Goal: Task Accomplishment & Management: Manage account settings

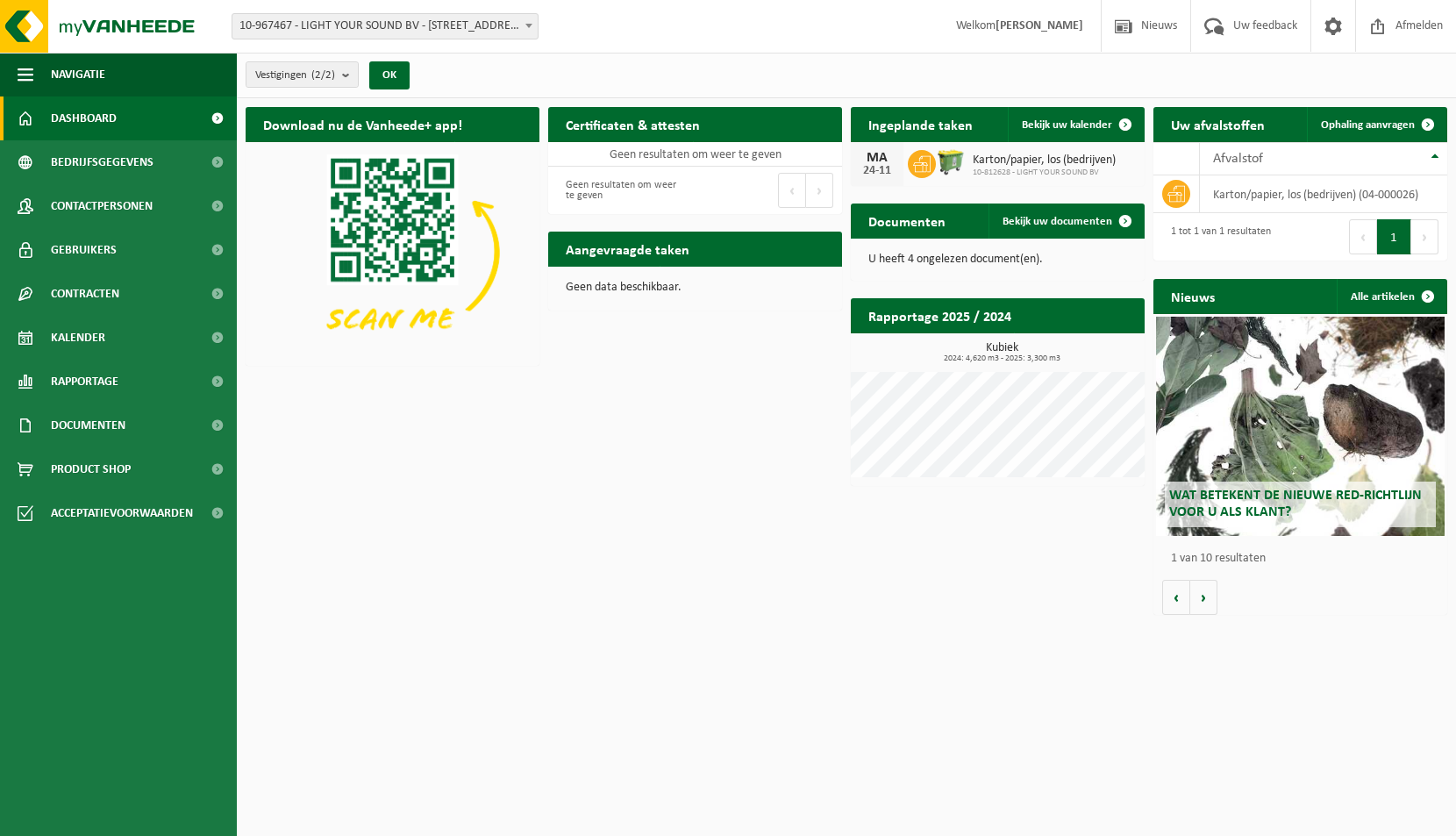
click at [359, 12] on div "Vestiging: 10-967467 - LIGHT YOUR SOUND BV - 9300 AALST, MOORSELBAAN 345 10-812…" at bounding box center [728, 26] width 1456 height 53
click at [359, 22] on span "10-967467 - LIGHT YOUR SOUND BV - [STREET_ADDRESS]" at bounding box center [385, 25] width 305 height 24
click at [96, 409] on span "Documenten" at bounding box center [88, 425] width 75 height 44
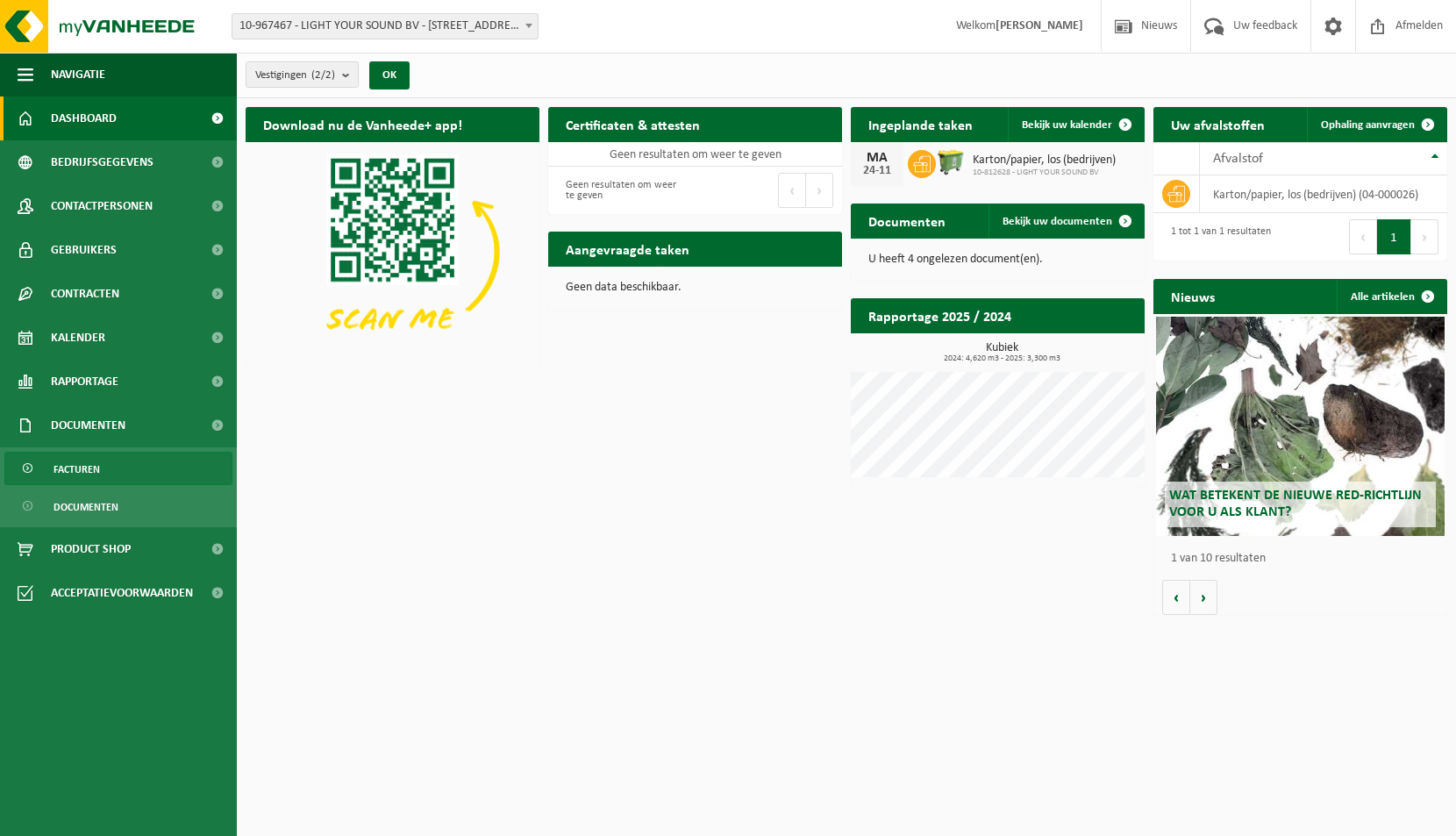
click at [112, 469] on link "Facturen" at bounding box center [119, 469] width 229 height 33
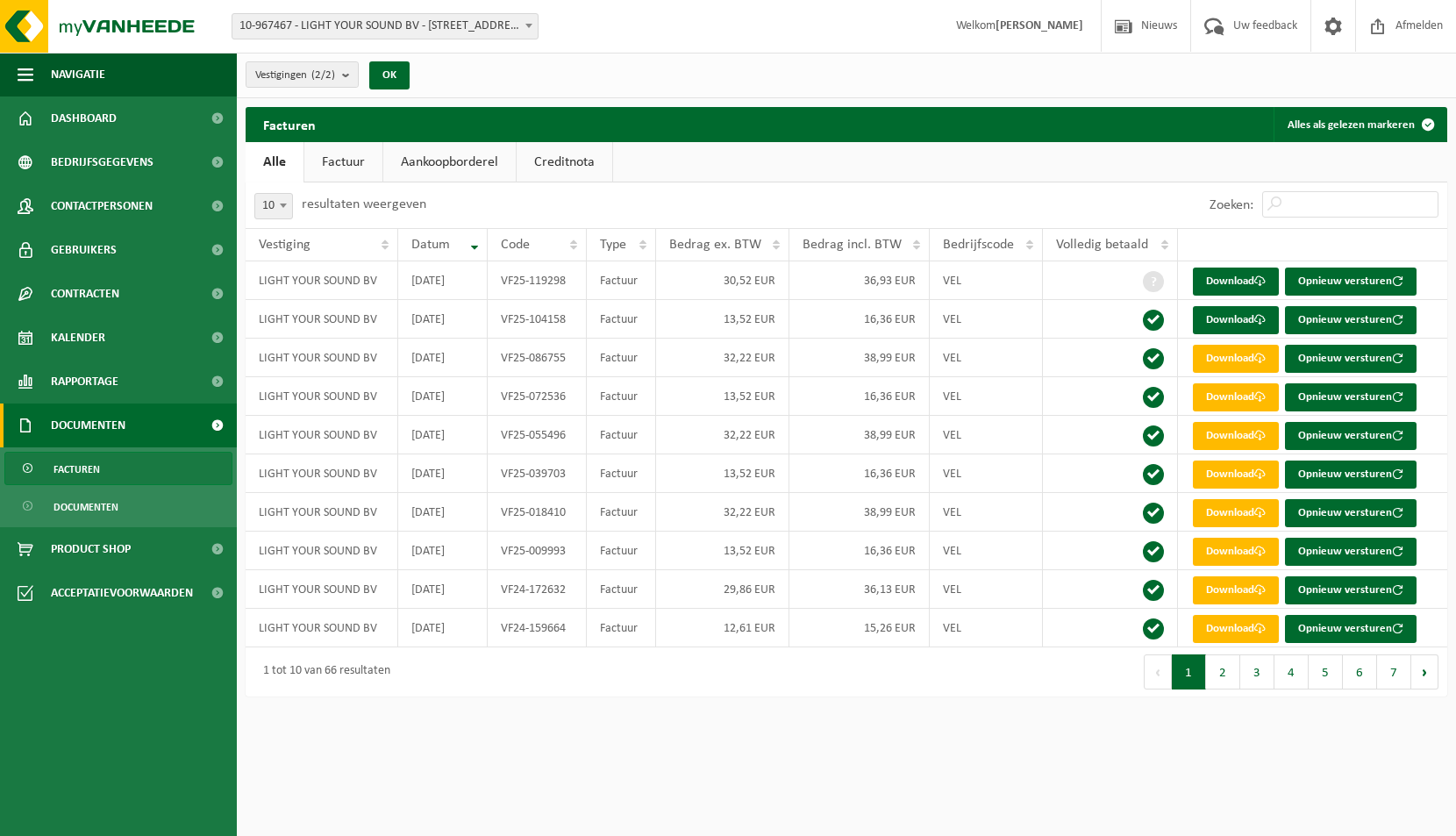
click at [366, 165] on link "Factuur" at bounding box center [343, 161] width 78 height 40
click at [1261, 276] on span at bounding box center [1261, 281] width 12 height 12
click at [314, 35] on span "10-967467 - LIGHT YOUR SOUND BV - [STREET_ADDRESS]" at bounding box center [385, 25] width 305 height 24
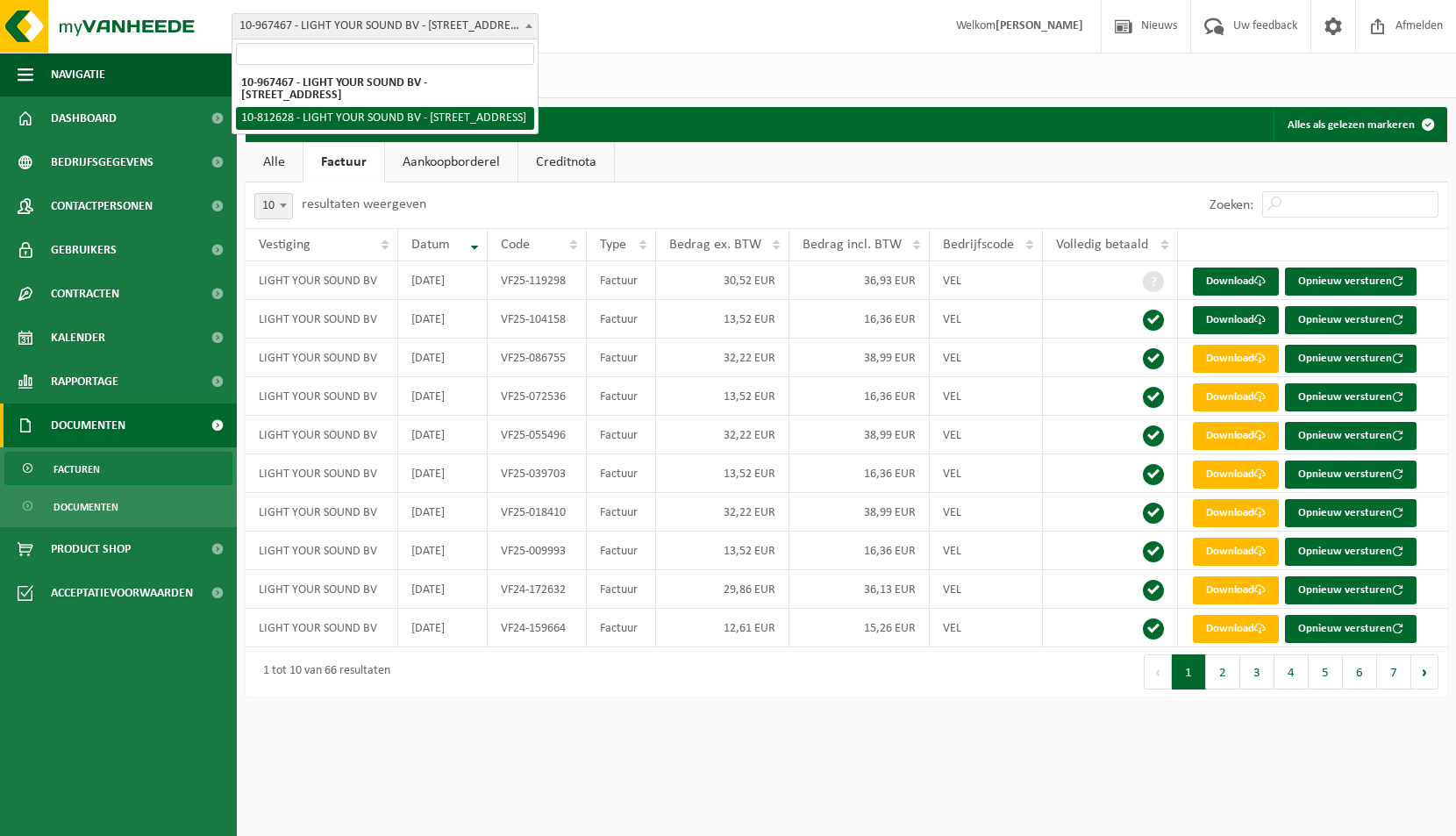
select select "84540"
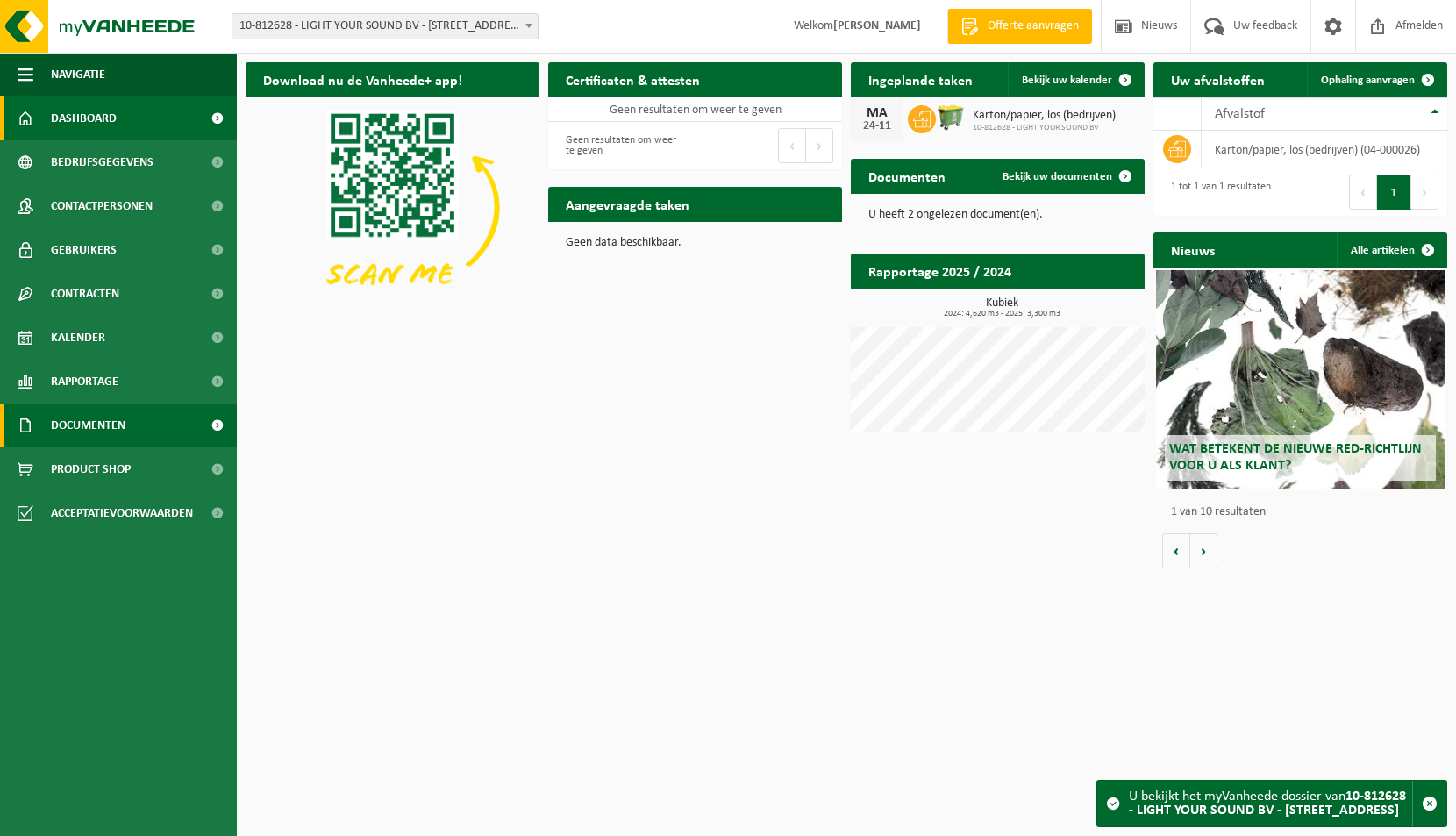
click at [151, 418] on link "Documenten" at bounding box center [119, 425] width 237 height 44
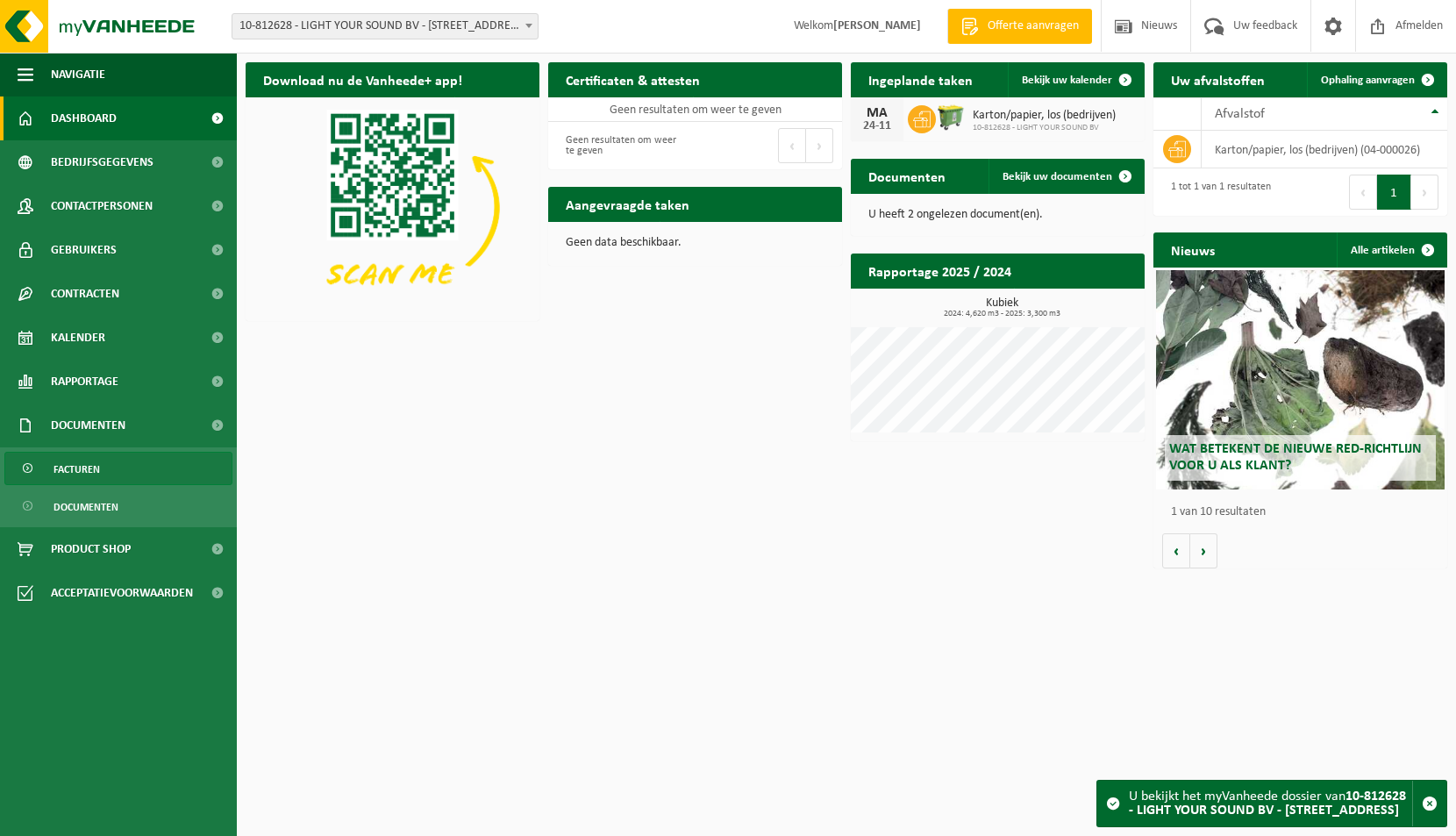
click at [114, 480] on link "Facturen" at bounding box center [119, 469] width 229 height 33
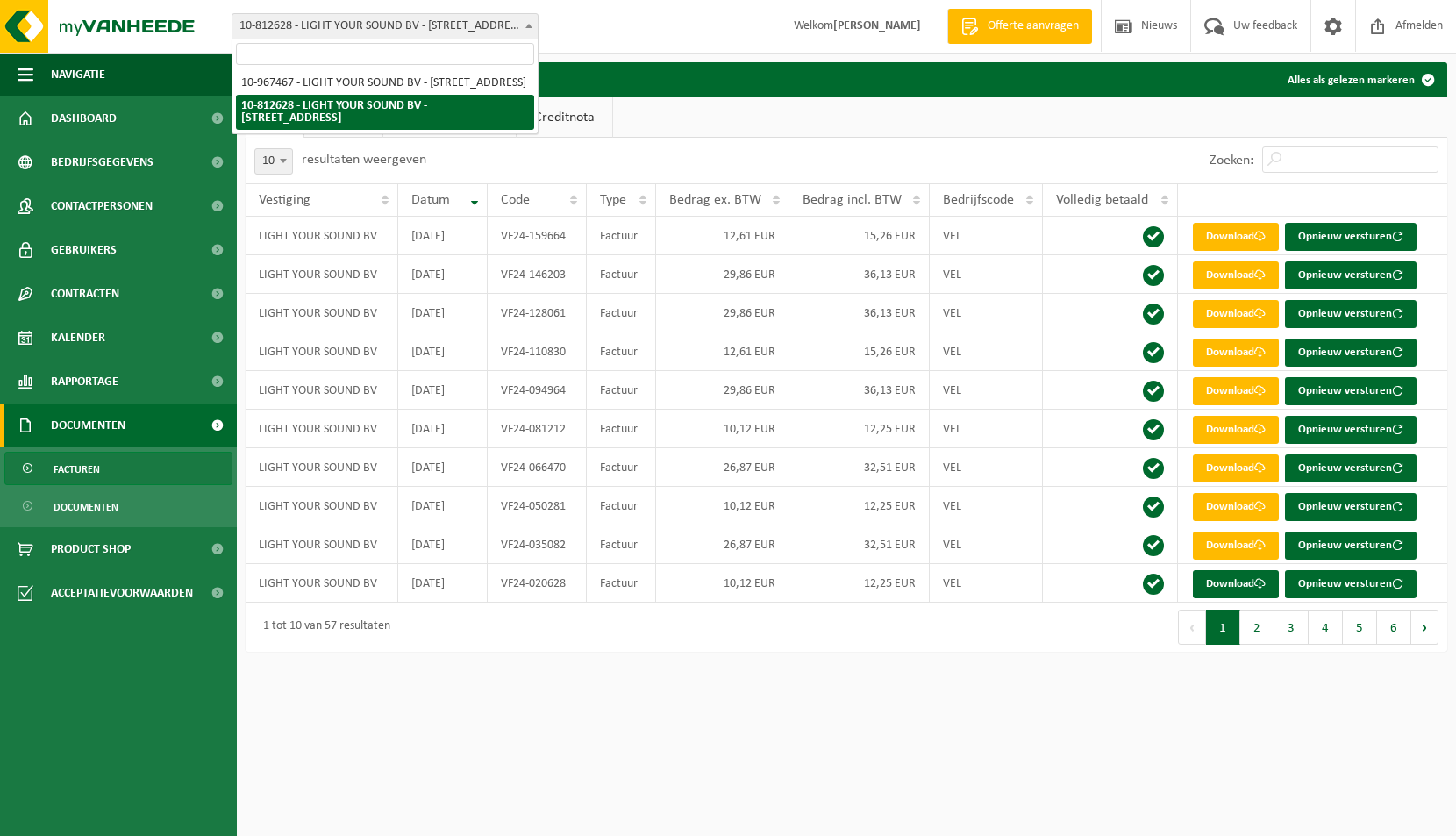
click at [435, 28] on span "10-812628 - LIGHT YOUR SOUND BV - [STREET_ADDRESS]" at bounding box center [385, 25] width 305 height 24
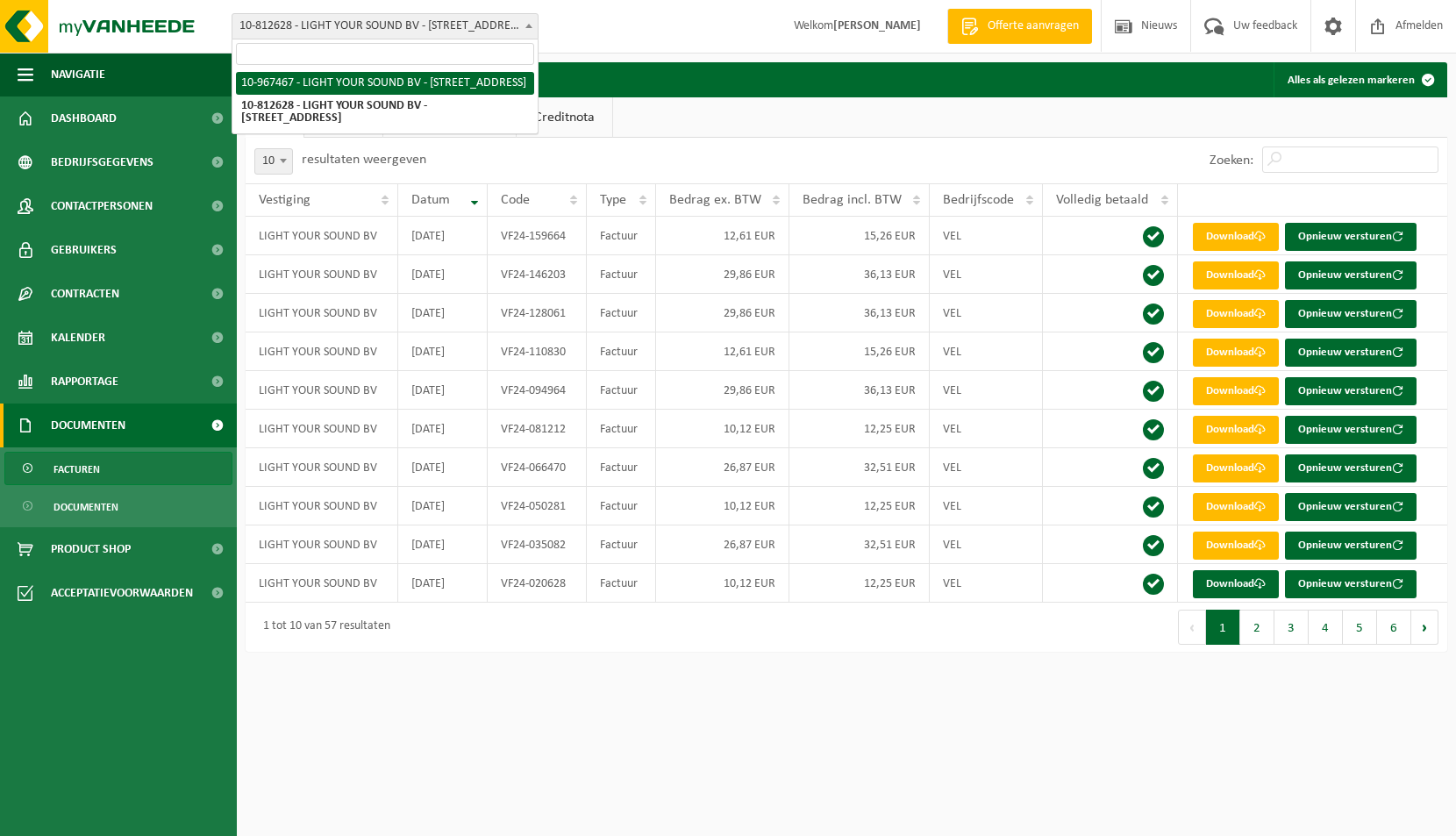
select select "153735"
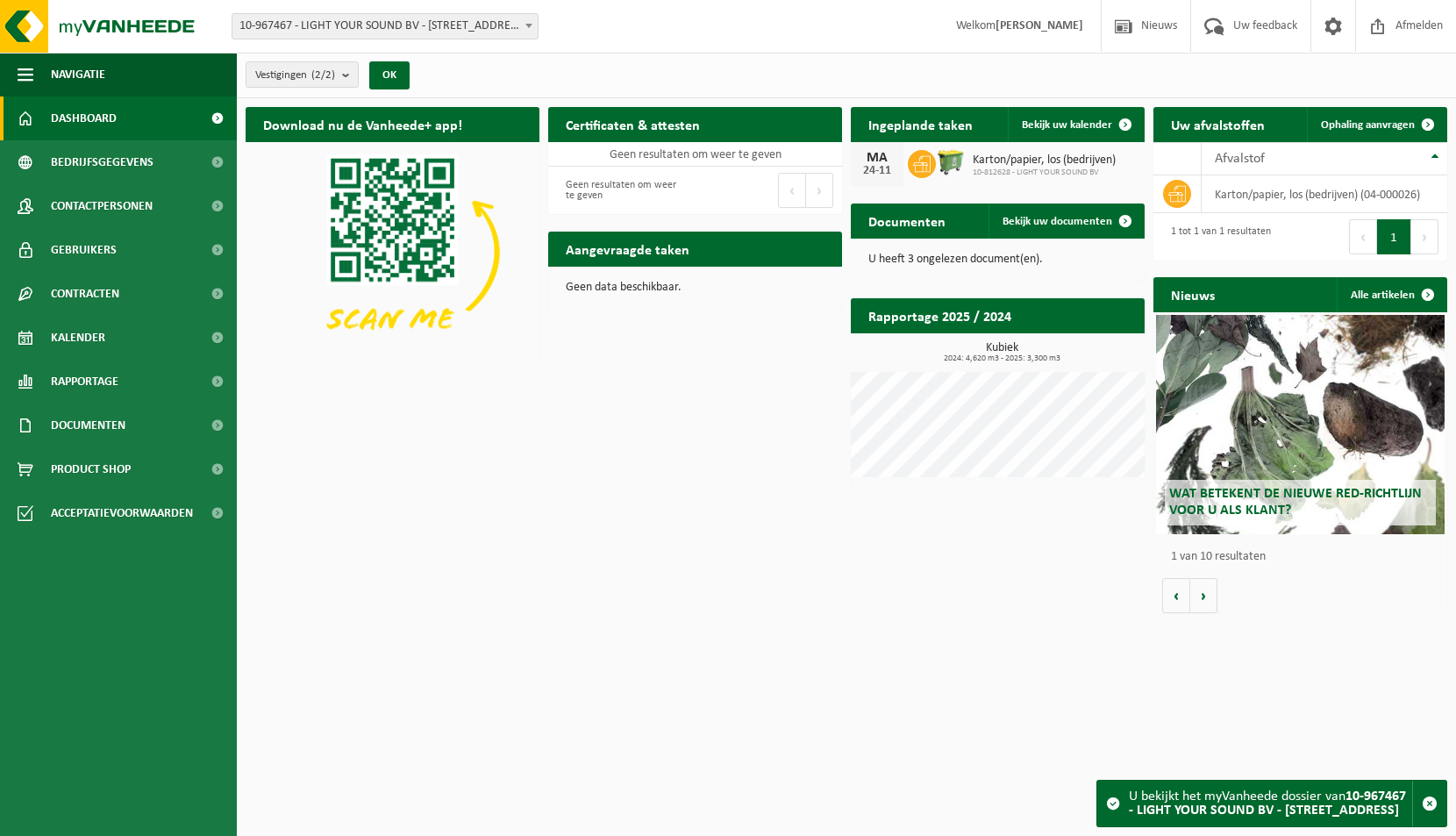
click at [938, 256] on p "U heeft 3 ongelezen document(en)." at bounding box center [998, 260] width 259 height 13
click at [1064, 235] on link "Bekijk uw documenten" at bounding box center [1066, 221] width 155 height 35
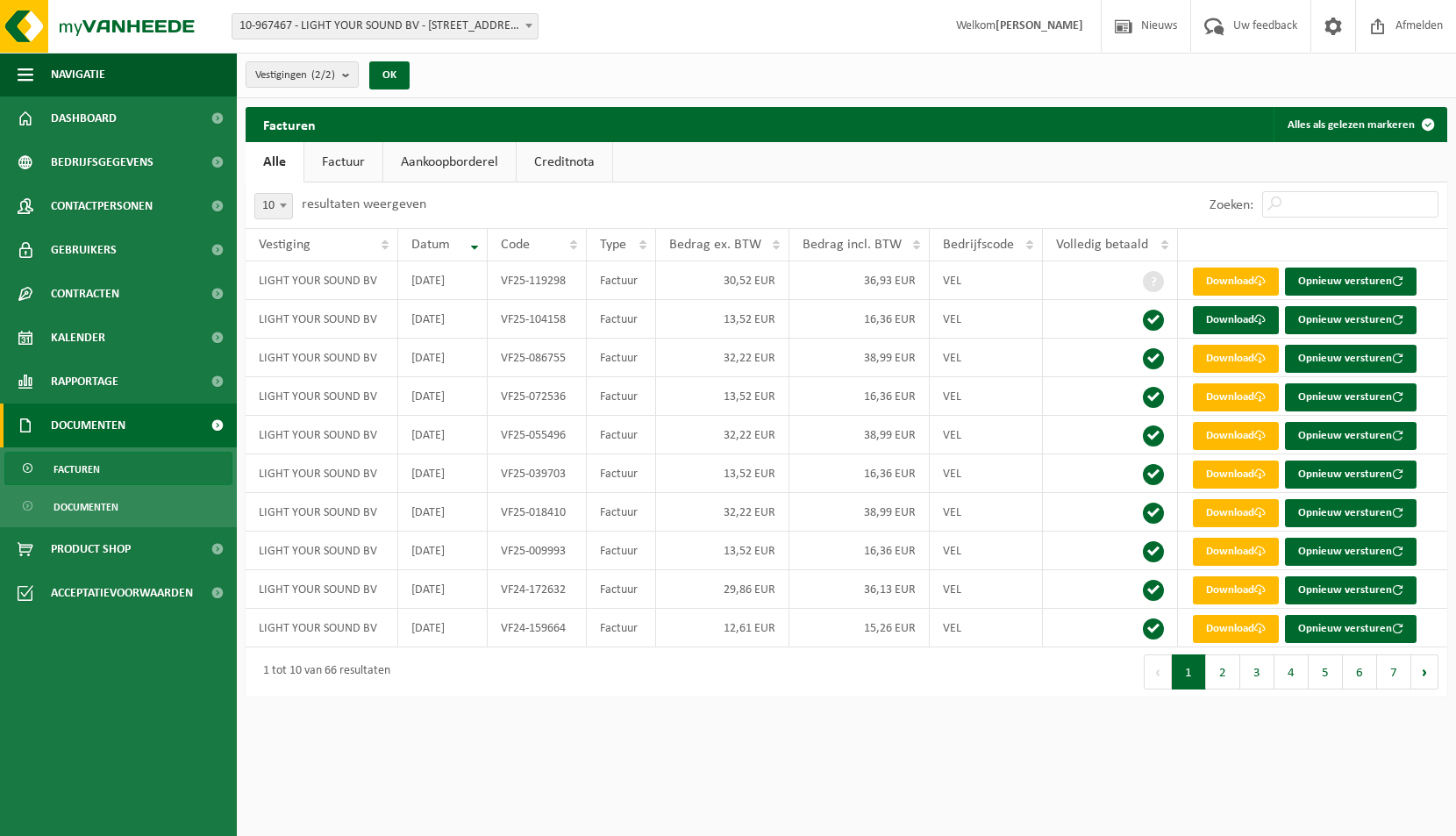
click at [501, 160] on link "Aankoopborderel" at bounding box center [449, 161] width 132 height 40
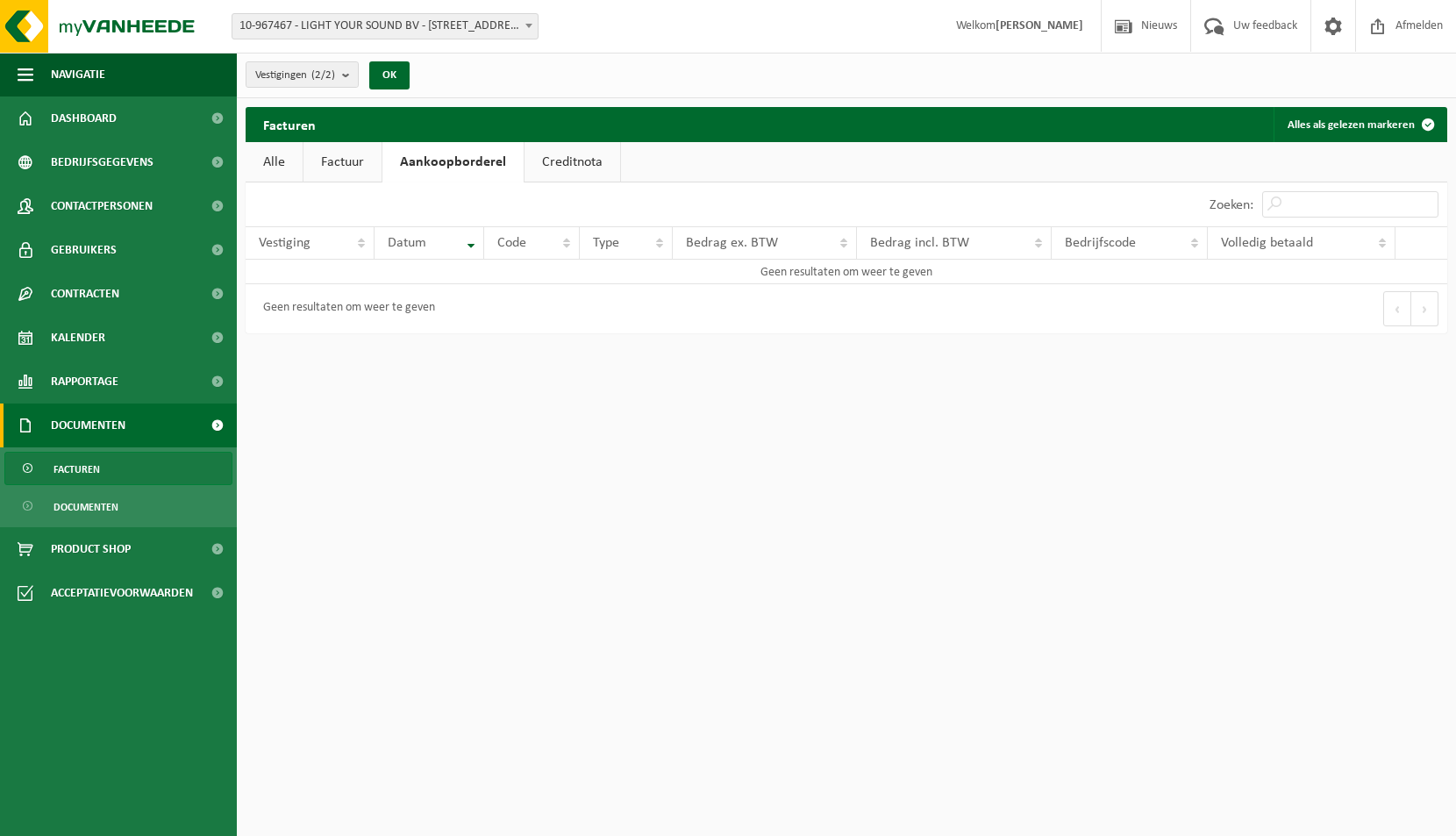
click at [575, 160] on link "Creditnota" at bounding box center [572, 161] width 95 height 40
click at [470, 160] on link "Aankoopborderel" at bounding box center [448, 161] width 132 height 40
click at [361, 156] on link "Factuur" at bounding box center [342, 161] width 78 height 40
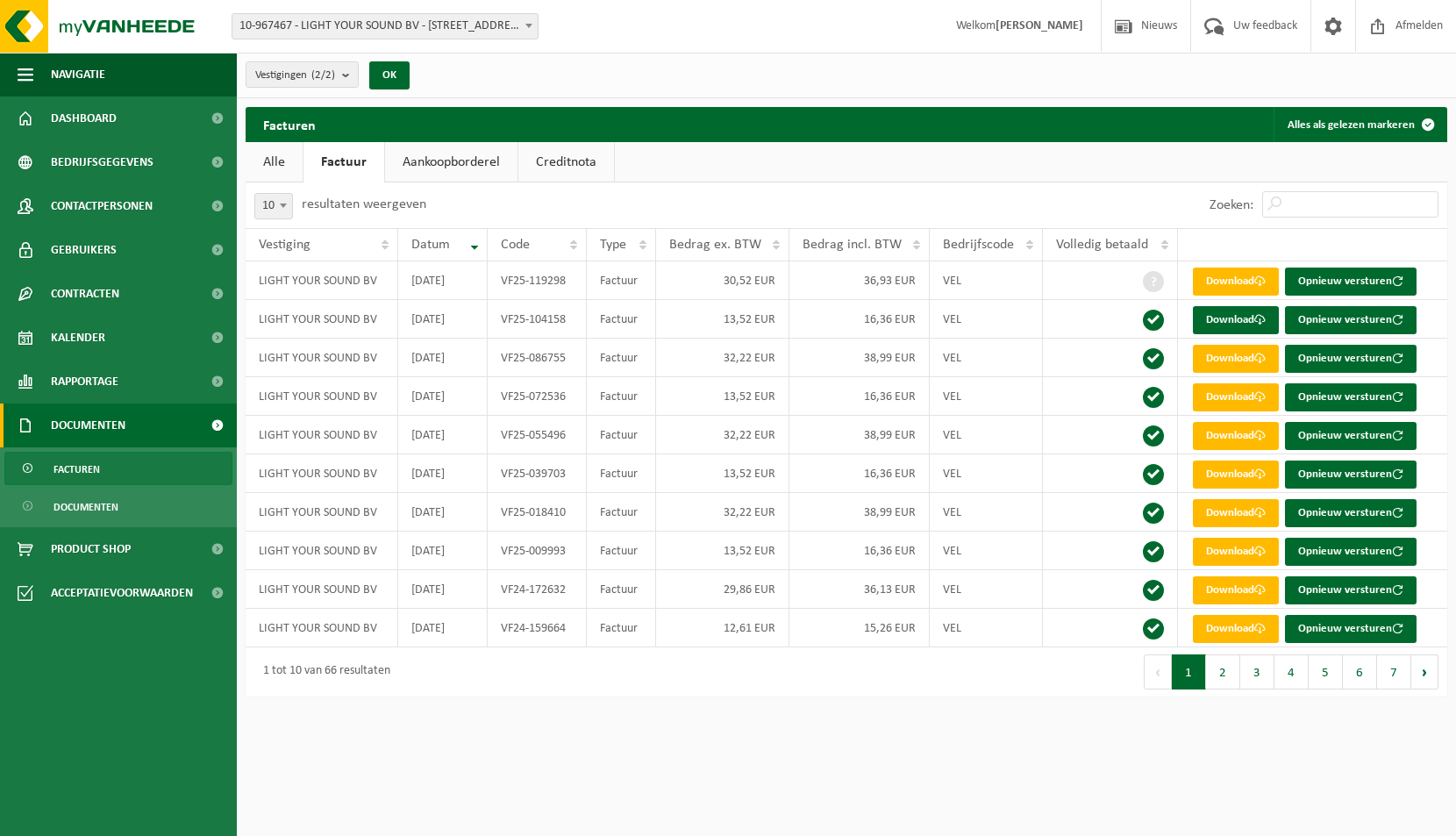
click at [273, 156] on link "Alle" at bounding box center [274, 161] width 57 height 40
